Goal: Task Accomplishment & Management: Manage account settings

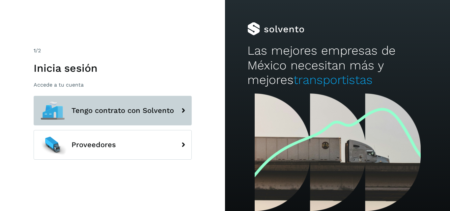
click at [165, 105] on button "Tengo contrato con Solvento" at bounding box center [113, 111] width 158 height 30
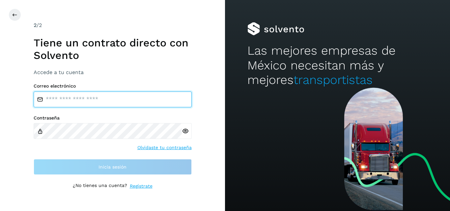
click at [97, 99] on input "email" at bounding box center [113, 100] width 158 height 16
type input "**********"
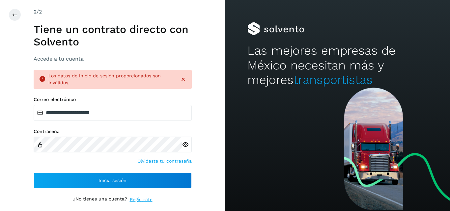
click at [186, 144] on icon at bounding box center [185, 144] width 7 height 7
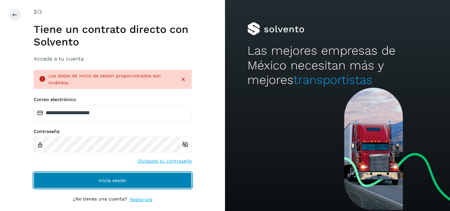
click at [95, 180] on button "Inicia sesión" at bounding box center [113, 181] width 158 height 16
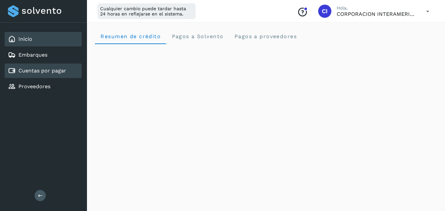
click at [58, 71] on link "Cuentas por pagar" at bounding box center [42, 70] width 48 height 6
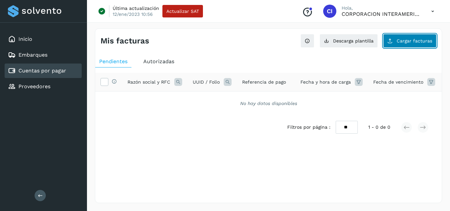
click at [410, 41] on span "Cargar facturas" at bounding box center [414, 41] width 36 height 5
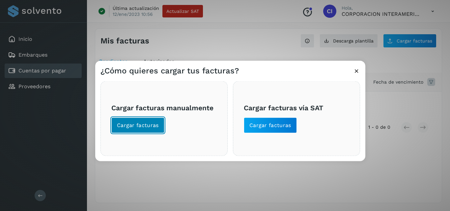
click at [146, 126] on span "Cargar facturas" at bounding box center [138, 124] width 42 height 7
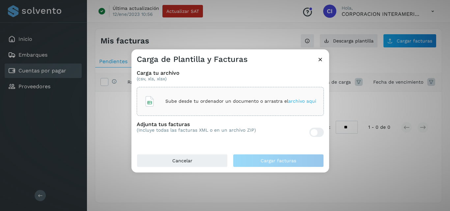
click at [203, 93] on div "Sube desde tu ordenador un documento o arrastra el archivo aquí" at bounding box center [230, 102] width 172 height 18
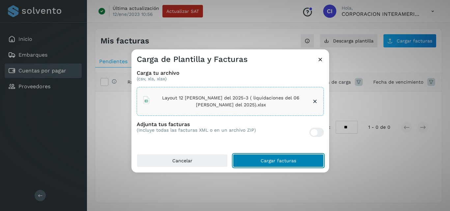
click at [282, 158] on span "Cargar facturas" at bounding box center [278, 160] width 36 height 5
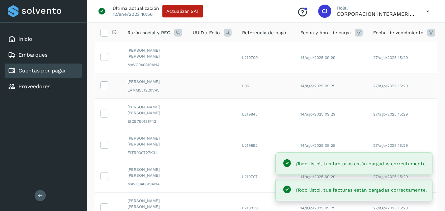
scroll to position [48, 0]
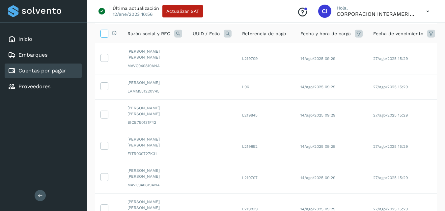
click at [104, 37] on span at bounding box center [104, 34] width 7 height 5
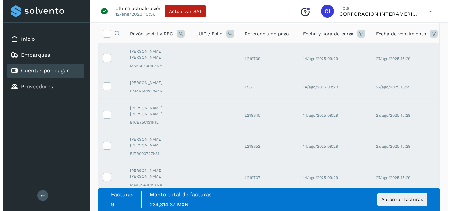
scroll to position [193, 0]
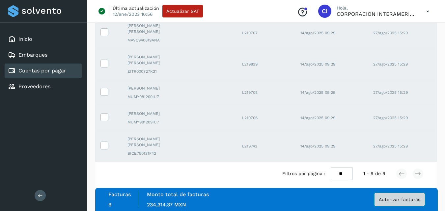
click at [411, 197] on button "Autorizar facturas" at bounding box center [399, 199] width 50 height 13
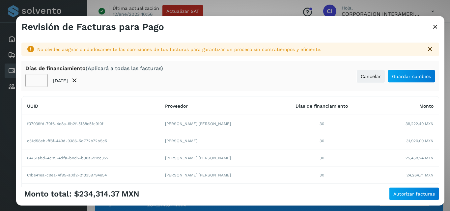
click at [34, 81] on input "**" at bounding box center [36, 80] width 22 height 13
type input "**"
click at [412, 81] on button "Guardar cambios" at bounding box center [411, 75] width 47 height 13
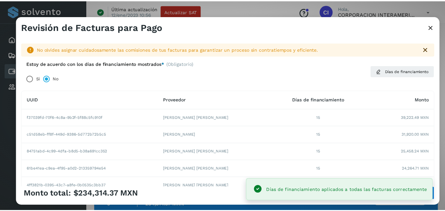
scroll to position [129, 0]
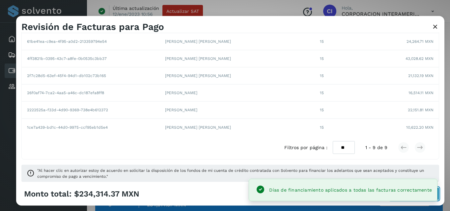
click at [438, 198] on button "Autorizar facturas" at bounding box center [414, 193] width 50 height 13
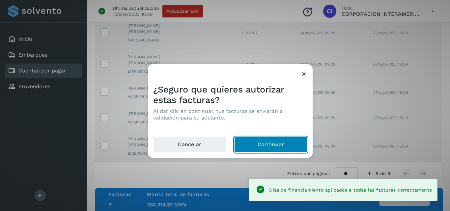
click at [288, 141] on button "Continuar" at bounding box center [270, 145] width 73 height 16
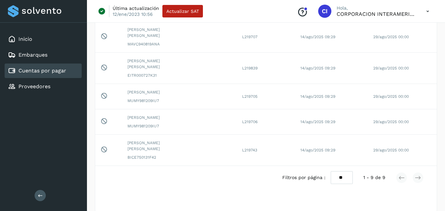
scroll to position [0, 0]
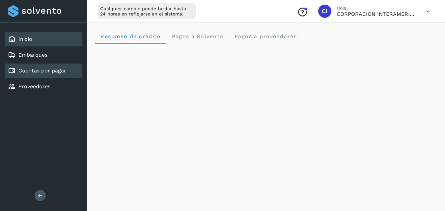
click at [59, 67] on div "Cuentas por pagar" at bounding box center [37, 71] width 58 height 8
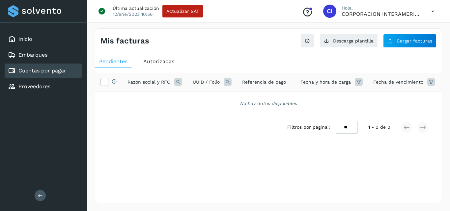
click at [150, 64] on span "Autorizadas" at bounding box center [158, 61] width 31 height 6
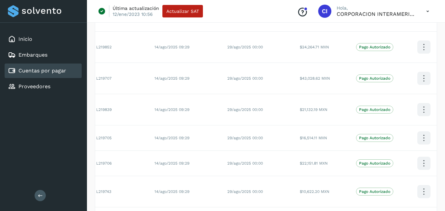
scroll to position [219, 0]
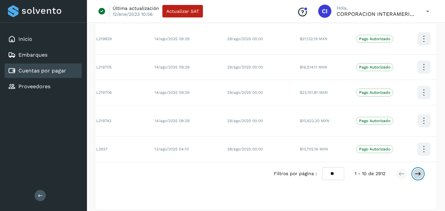
click at [420, 171] on icon at bounding box center [418, 174] width 7 height 7
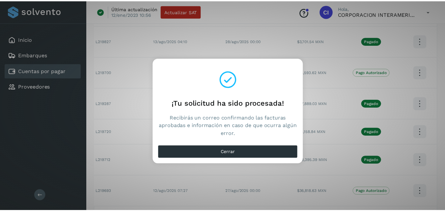
scroll to position [0, 132]
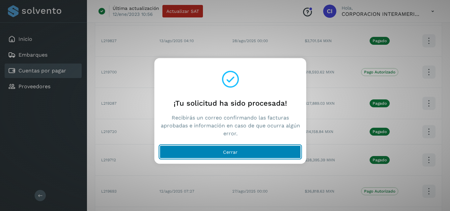
click at [254, 153] on button "Cerrar" at bounding box center [230, 151] width 141 height 13
